Goal: Go to known website: Go to known website

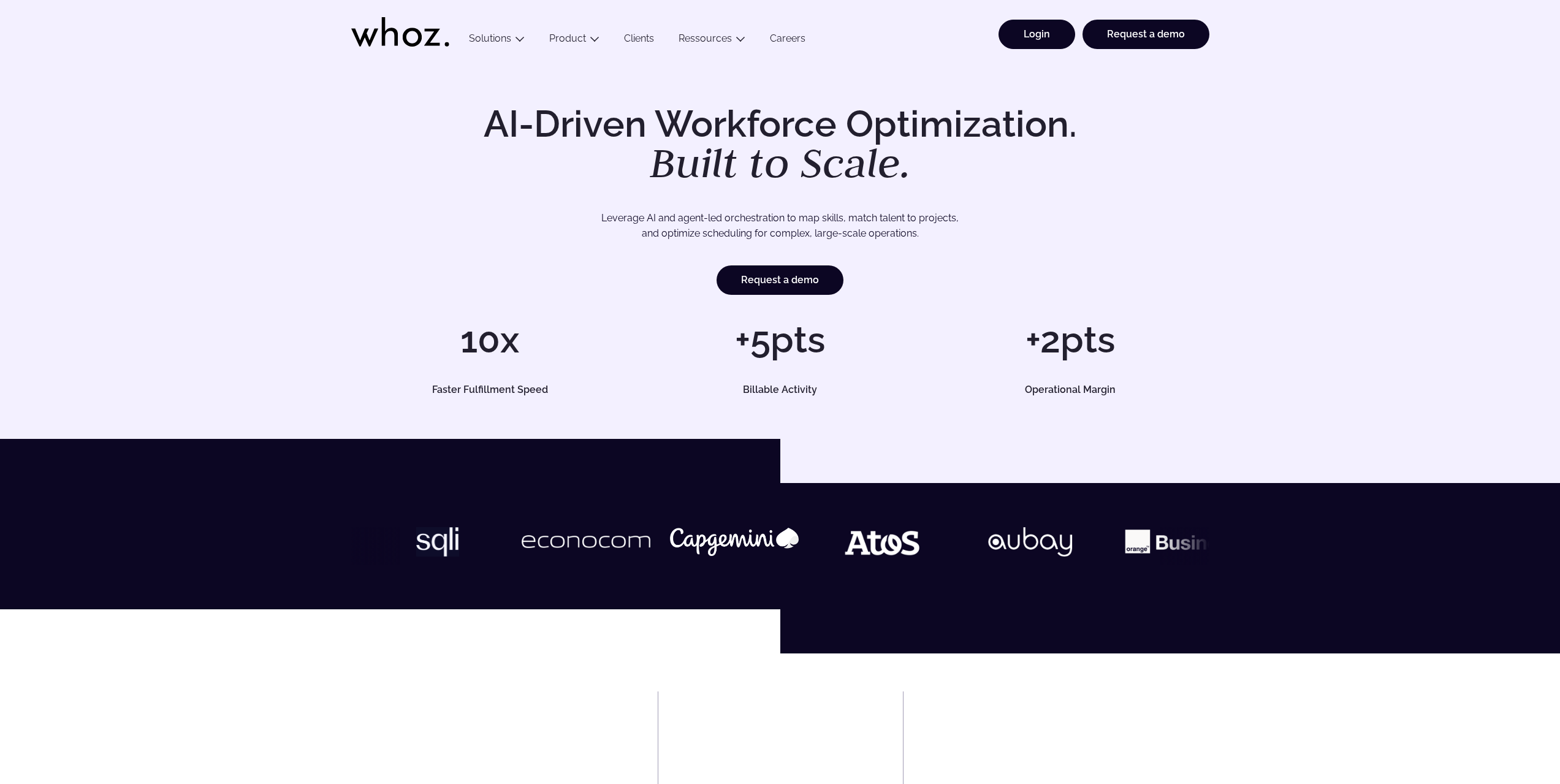
click at [1055, 23] on link "Login" at bounding box center [1037, 34] width 77 height 30
click at [445, 30] on icon at bounding box center [400, 32] width 98 height 30
click at [1054, 30] on link "Login" at bounding box center [1037, 34] width 77 height 30
